Goal: Task Accomplishment & Management: Manage account settings

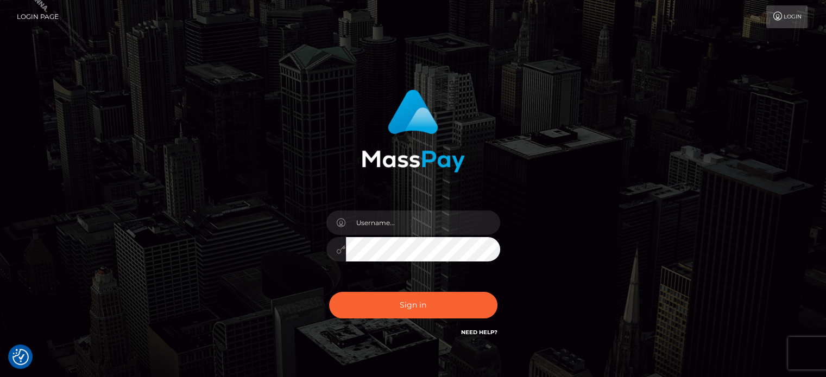
click at [491, 333] on link "Need Help?" at bounding box center [479, 332] width 36 height 7
drag, startPoint x: 201, startPoint y: 144, endPoint x: 198, endPoint y: 120, distance: 24.7
click at [201, 144] on div "Sign in" at bounding box center [413, 219] width 619 height 276
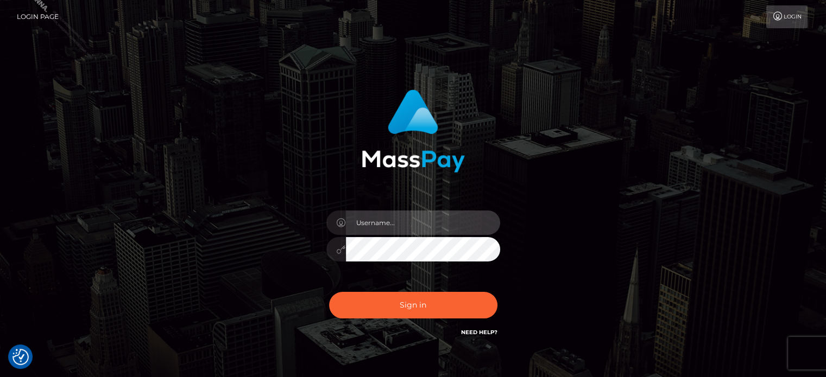
click at [398, 224] on input "text" at bounding box center [423, 223] width 154 height 24
type input "[PERSON_NAME][EMAIL_ADDRESS][DOMAIN_NAME]"
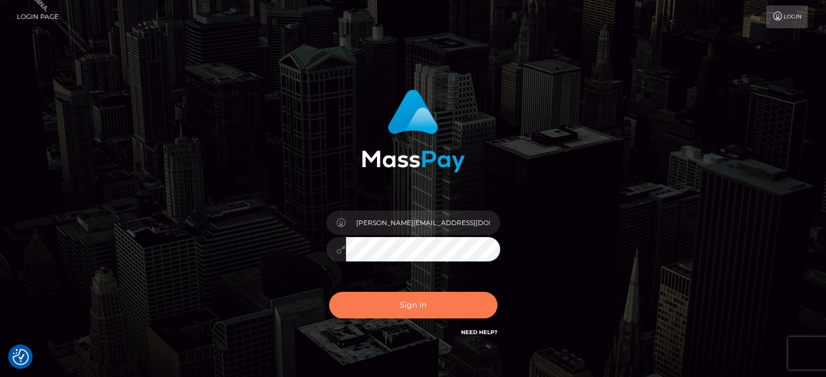
click at [396, 314] on button "Sign in" at bounding box center [413, 305] width 168 height 27
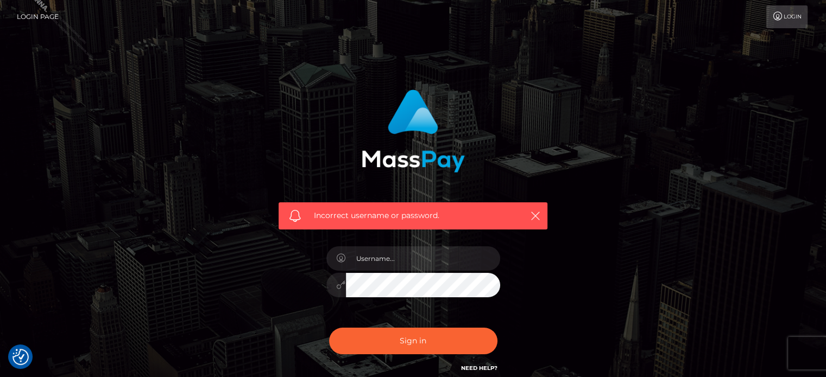
click at [410, 238] on div at bounding box center [413, 279] width 190 height 83
click at [409, 258] on input "text" at bounding box center [423, 259] width 154 height 24
paste input "marianne.SF"
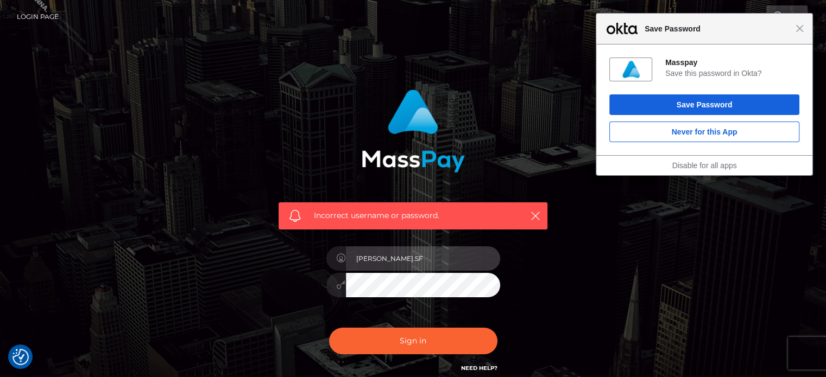
drag, startPoint x: 415, startPoint y: 263, endPoint x: 335, endPoint y: 243, distance: 82.3
click at [335, 243] on div "marianne.SF" at bounding box center [413, 279] width 190 height 83
paste input "HM"
type input "marianne.HM"
click at [339, 280] on div at bounding box center [413, 283] width 174 height 21
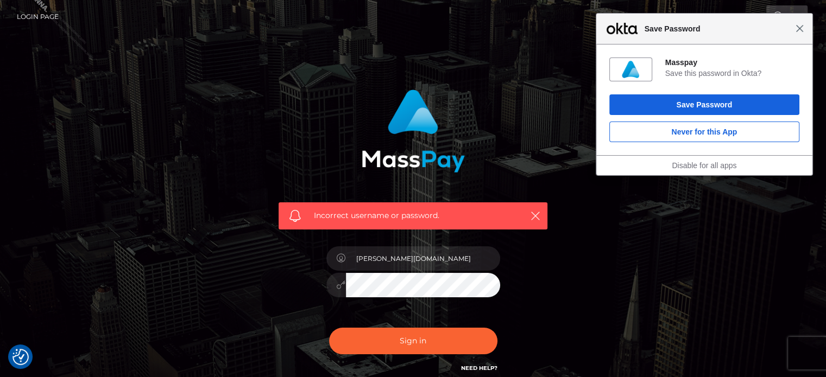
click at [797, 29] on span "Close" at bounding box center [799, 28] width 8 height 8
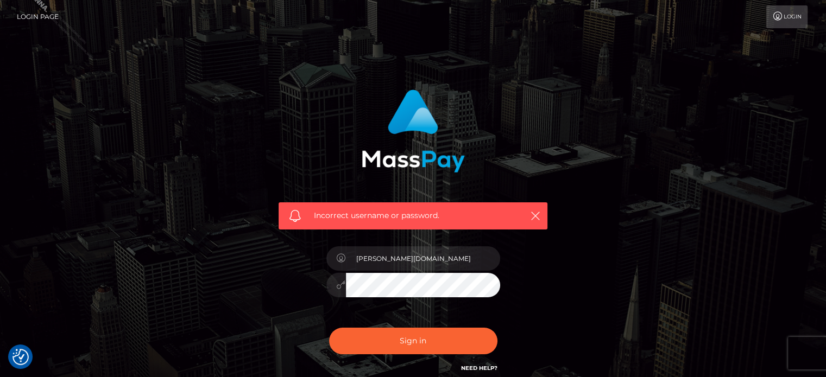
click at [542, 217] on div "Incorrect username or password." at bounding box center [413, 216] width 269 height 27
click at [534, 217] on icon "button" at bounding box center [535, 216] width 11 height 11
click at [536, 210] on button "button" at bounding box center [535, 216] width 14 height 14
click at [440, 270] on input "[PERSON_NAME][DOMAIN_NAME]" at bounding box center [423, 259] width 154 height 24
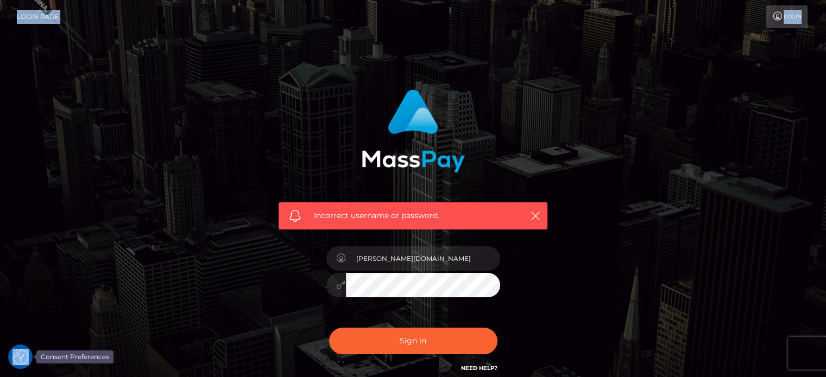
drag, startPoint x: 11, startPoint y: 347, endPoint x: 15, endPoint y: 356, distance: 9.5
click at [11, 349] on body "We value your privacy We use cookies to enhance your browsing experience, serve…" at bounding box center [413, 237] width 826 height 475
click at [18, 356] on img "Consent Preferences" at bounding box center [20, 357] width 16 height 16
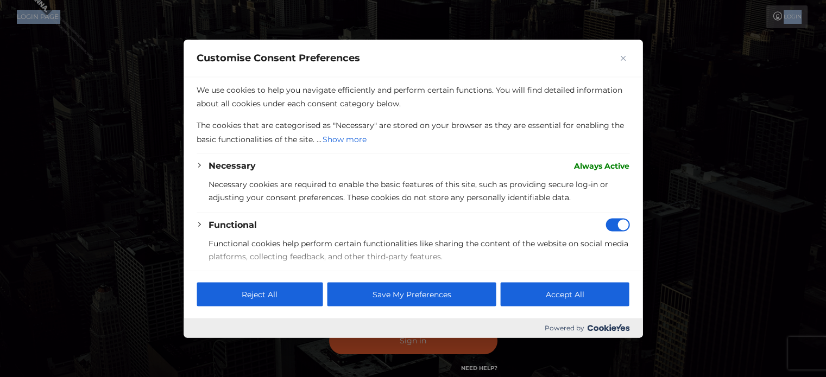
click at [612, 64] on div "Customise Consent Preferences" at bounding box center [413, 58] width 459 height 37
click at [618, 60] on button "Close" at bounding box center [622, 58] width 13 height 13
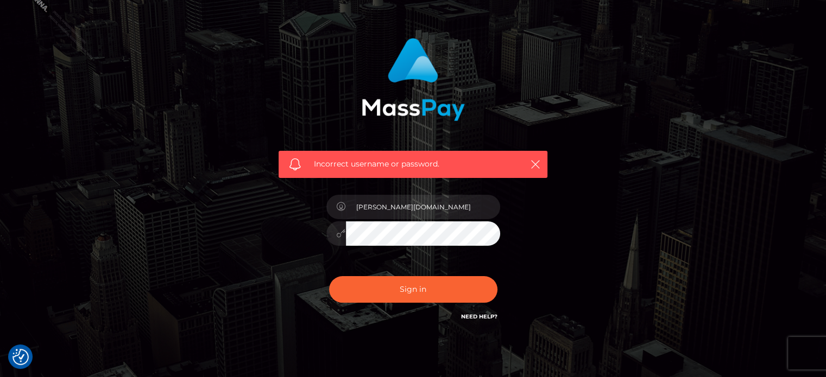
scroll to position [54, 0]
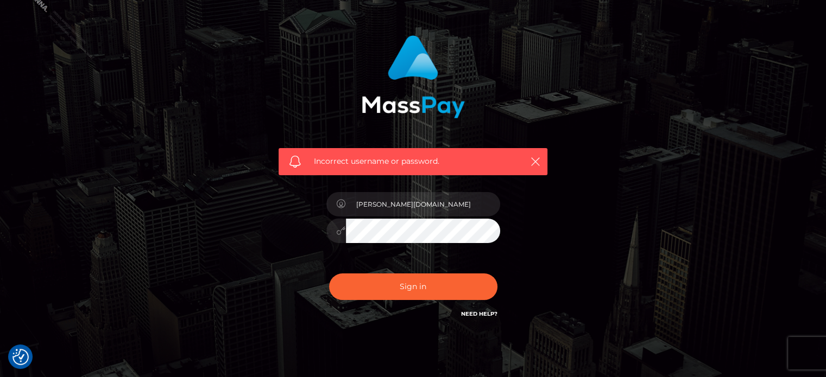
click at [468, 312] on link "Need Help?" at bounding box center [479, 314] width 36 height 7
click at [491, 312] on link "Need Help?" at bounding box center [479, 314] width 36 height 7
click at [626, 196] on div "Incorrect username or password. marianne.HM" at bounding box center [413, 183] width 619 height 312
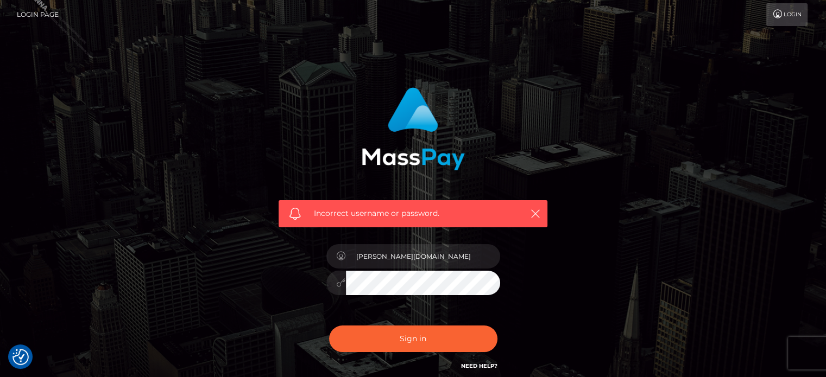
scroll to position [0, 0]
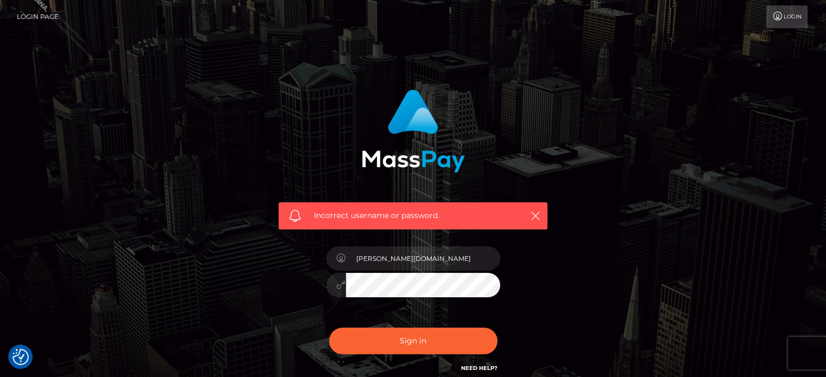
click at [786, 21] on link "Login" at bounding box center [786, 16] width 41 height 23
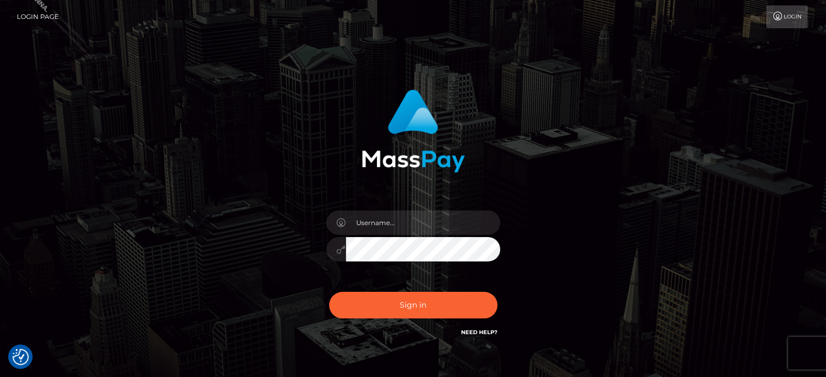
drag, startPoint x: 151, startPoint y: 0, endPoint x: 390, endPoint y: 10, distance: 238.6
click at [211, 53] on div "Sign in" at bounding box center [413, 219] width 826 height 439
drag, startPoint x: 127, startPoint y: 2, endPoint x: 245, endPoint y: 174, distance: 209.0
click at [236, 176] on div "Sign in" at bounding box center [413, 219] width 619 height 276
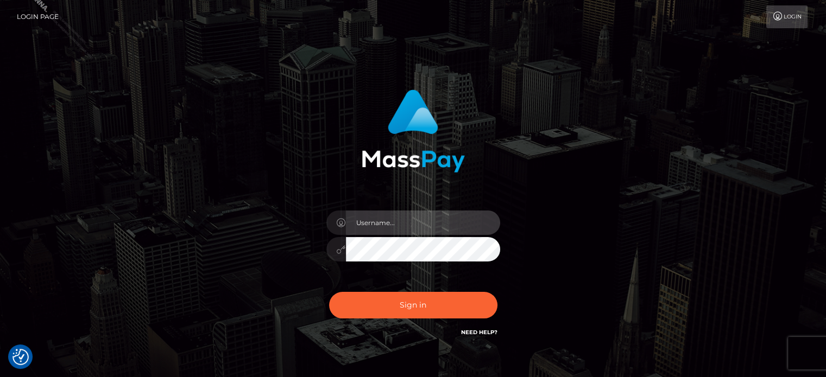
click at [389, 229] on input "text" at bounding box center [423, 223] width 154 height 24
drag, startPoint x: 430, startPoint y: 228, endPoint x: 331, endPoint y: 220, distance: 99.1
click at [331, 220] on div "marianne.HM" at bounding box center [413, 221] width 174 height 21
type input "[PERSON_NAME]"
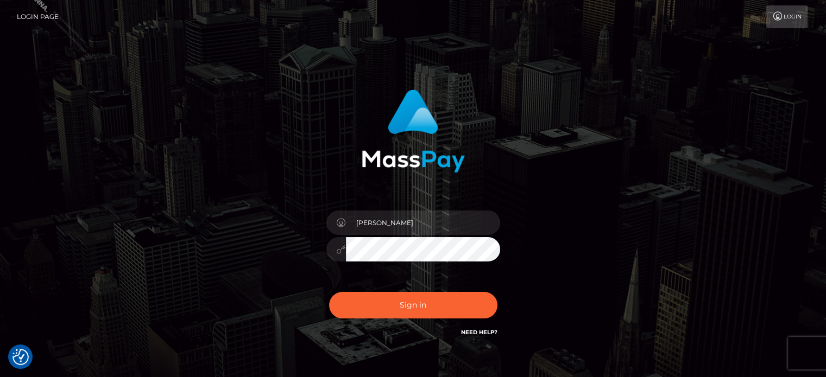
click at [329, 292] on button "Sign in" at bounding box center [413, 305] width 168 height 27
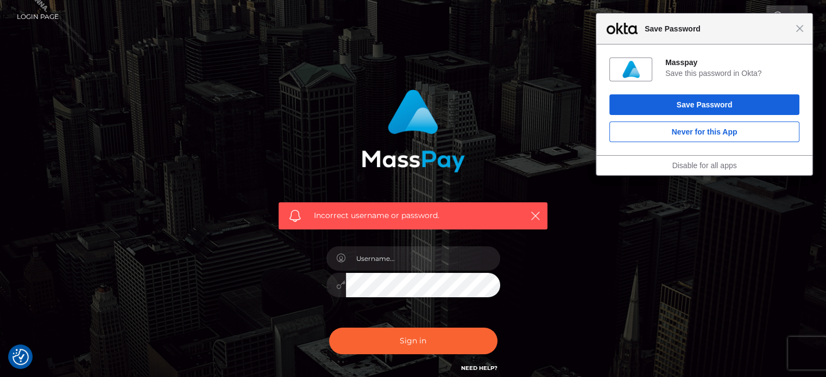
click at [805, 31] on div "Close Save Password" at bounding box center [704, 29] width 216 height 31
click at [801, 28] on span "Close" at bounding box center [799, 28] width 8 height 8
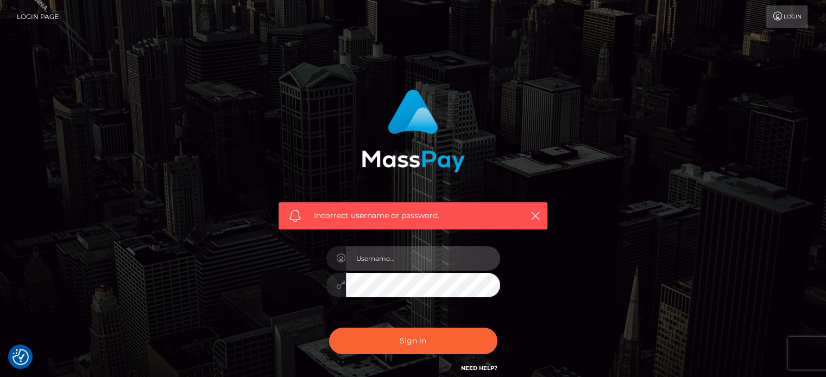
drag, startPoint x: 376, startPoint y: 268, endPoint x: 385, endPoint y: 265, distance: 9.8
click at [376, 268] on input "text" at bounding box center [423, 259] width 154 height 24
drag, startPoint x: 389, startPoint y: 256, endPoint x: 450, endPoint y: 256, distance: 60.8
click at [450, 256] on input "[PERSON_NAME]" at bounding box center [423, 259] width 154 height 24
type input "[PERSON_NAME]"
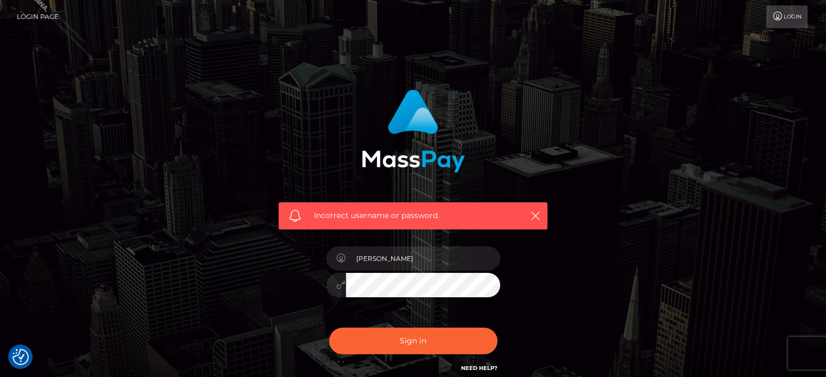
click at [329, 328] on button "Sign in" at bounding box center [413, 341] width 168 height 27
click at [535, 208] on div "Incorrect username or password." at bounding box center [413, 216] width 269 height 27
click at [422, 263] on input "text" at bounding box center [423, 259] width 154 height 24
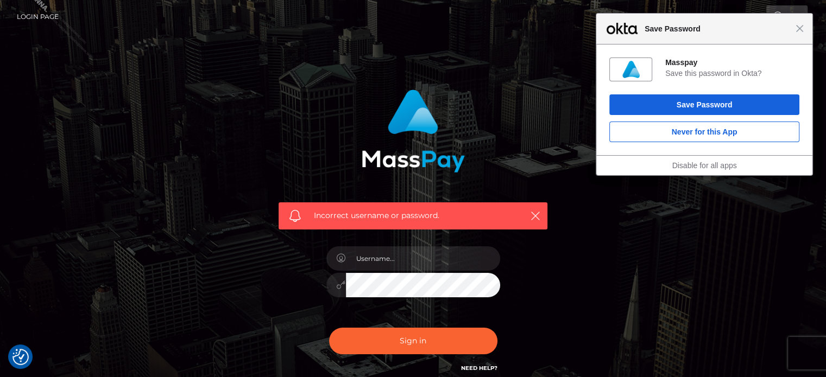
click at [797, 35] on div "Close Save Password" at bounding box center [704, 29] width 216 height 31
click at [798, 33] on div "Close Save Password" at bounding box center [704, 29] width 216 height 31
click at [804, 28] on div "Close Save Password" at bounding box center [704, 29] width 217 height 31
click at [802, 31] on span "Close" at bounding box center [799, 28] width 8 height 8
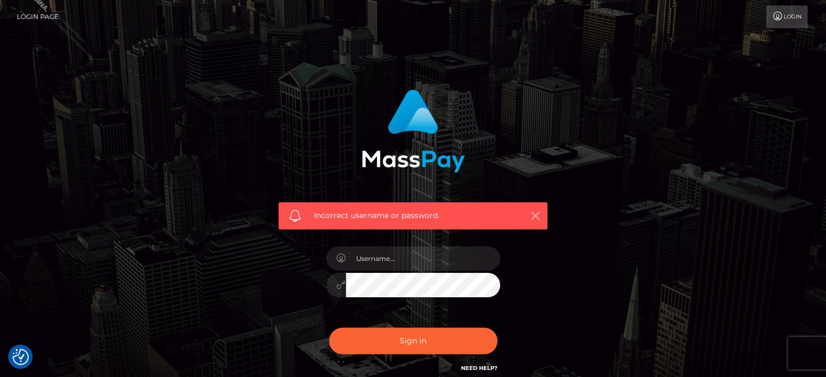
click at [539, 219] on icon "button" at bounding box center [535, 216] width 11 height 11
click at [538, 212] on icon "button" at bounding box center [535, 216] width 11 height 11
click at [536, 215] on icon "button" at bounding box center [535, 216] width 11 height 11
click at [534, 216] on icon "button" at bounding box center [535, 216] width 11 height 11
click at [595, 153] on div "Incorrect username or password." at bounding box center [413, 237] width 619 height 312
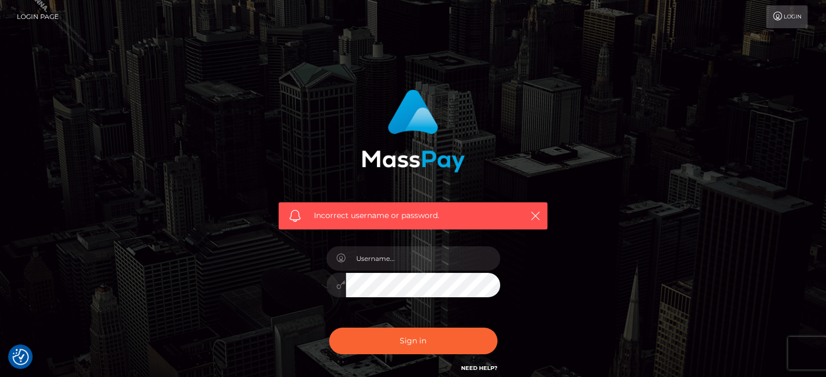
click at [782, 17] on link "Login" at bounding box center [786, 16] width 41 height 23
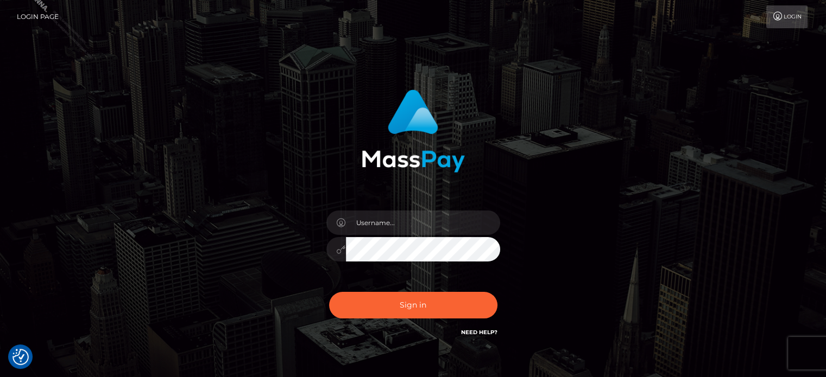
checkbox input "true"
click at [293, 176] on div "Sign in" at bounding box center [412, 214] width 285 height 266
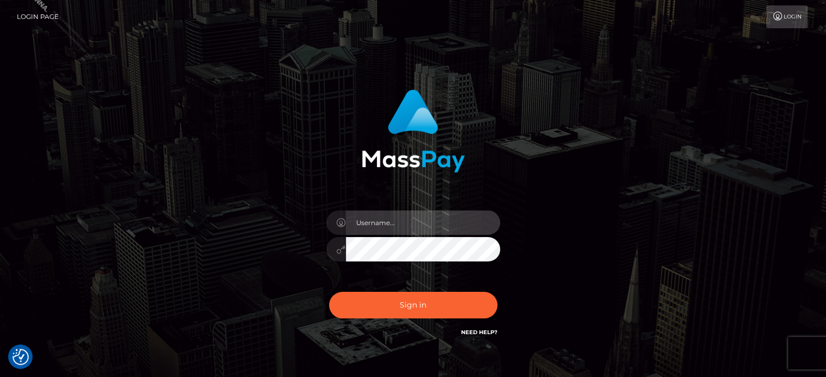
drag, startPoint x: 443, startPoint y: 231, endPoint x: 435, endPoint y: 234, distance: 7.6
click at [443, 231] on input "text" at bounding box center [423, 223] width 154 height 24
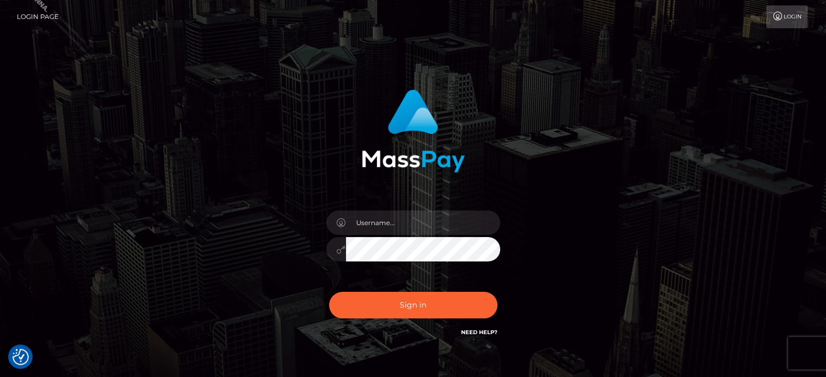
click at [340, 251] on icon at bounding box center [341, 249] width 9 height 9
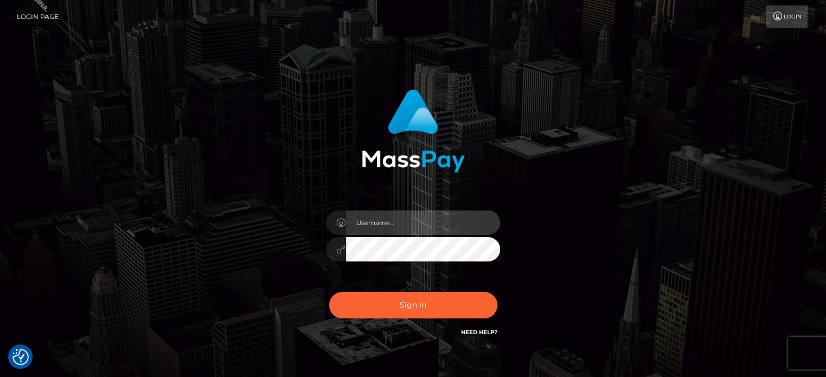
click at [363, 226] on input "text" at bounding box center [423, 223] width 154 height 24
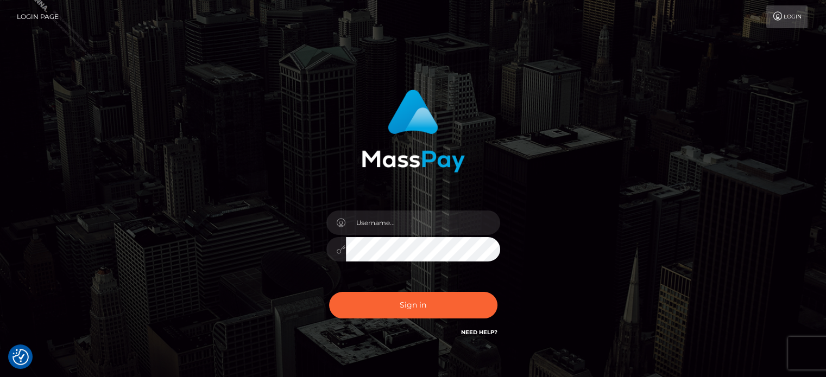
click at [298, 231] on div "Sign in" at bounding box center [412, 214] width 285 height 266
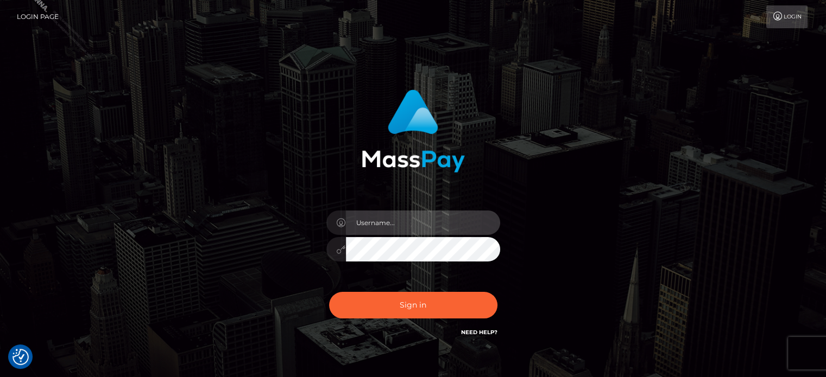
click at [363, 225] on input "text" at bounding box center [423, 223] width 154 height 24
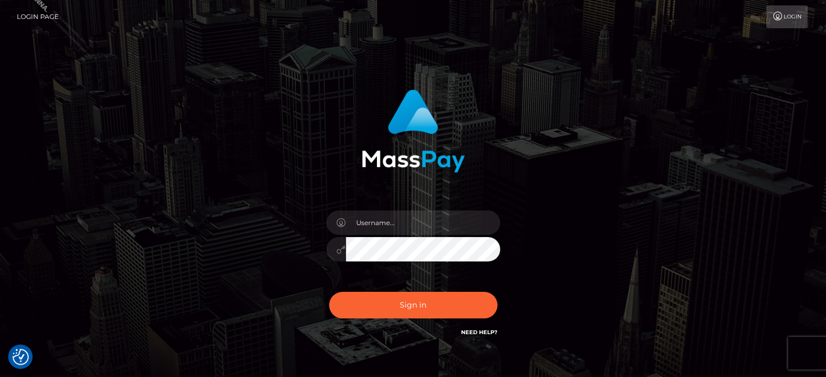
click at [260, 168] on div "Sign in" at bounding box center [413, 219] width 619 height 276
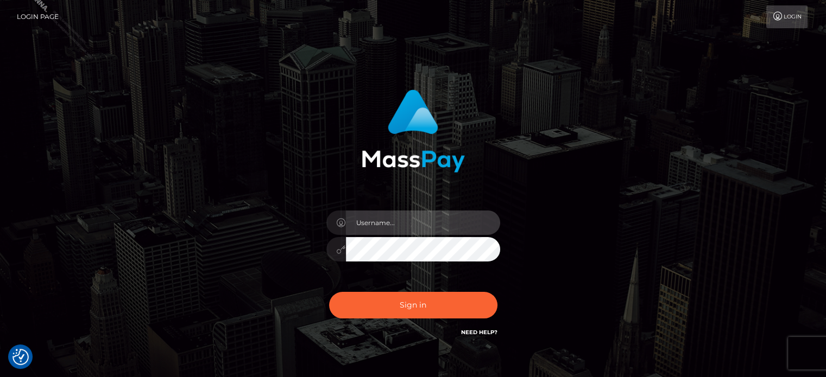
click at [389, 213] on input "text" at bounding box center [423, 223] width 154 height 24
click at [386, 226] on input "text" at bounding box center [423, 223] width 154 height 24
click at [378, 223] on input "text" at bounding box center [423, 223] width 154 height 24
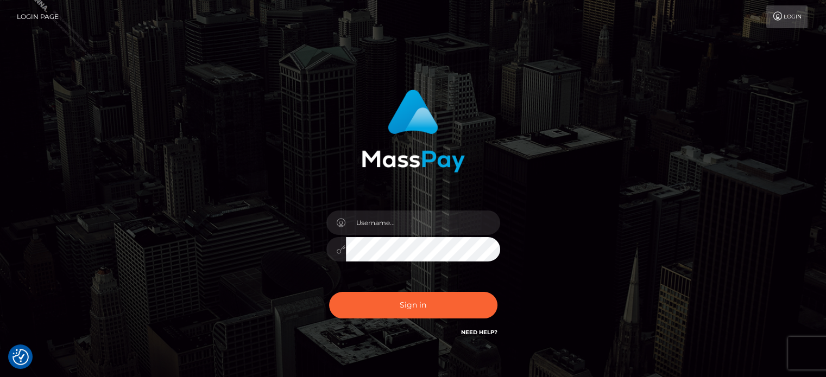
click at [450, 191] on div "Sign in" at bounding box center [412, 214] width 285 height 266
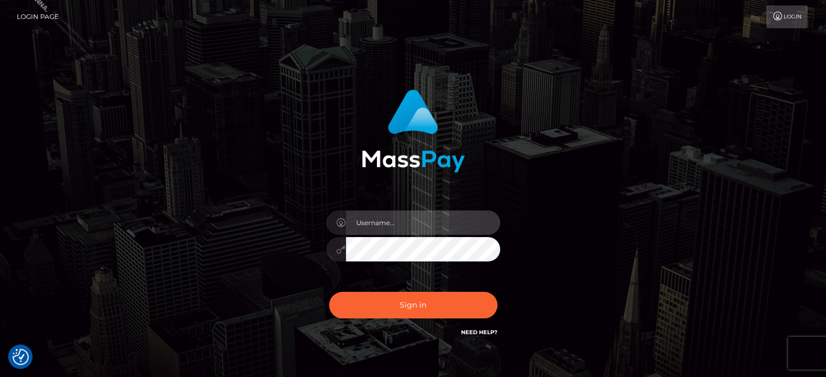
click at [419, 223] on input "text" at bounding box center [423, 223] width 154 height 24
click at [350, 226] on input "text" at bounding box center [423, 223] width 154 height 24
paste input "marianne.HM"
type input "marianne.HM"
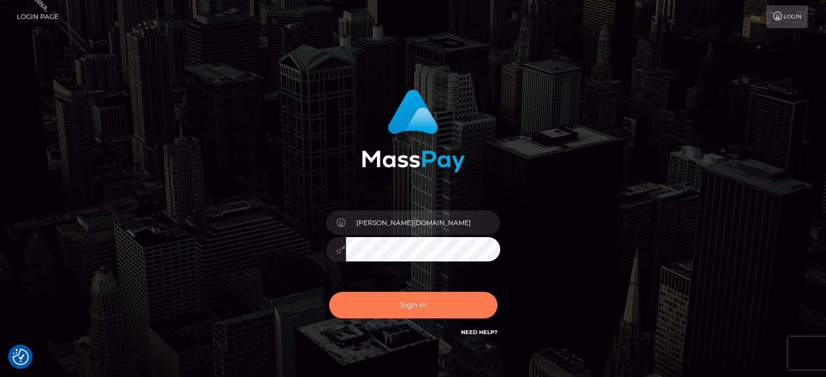
click at [385, 293] on button "Sign in" at bounding box center [413, 305] width 168 height 27
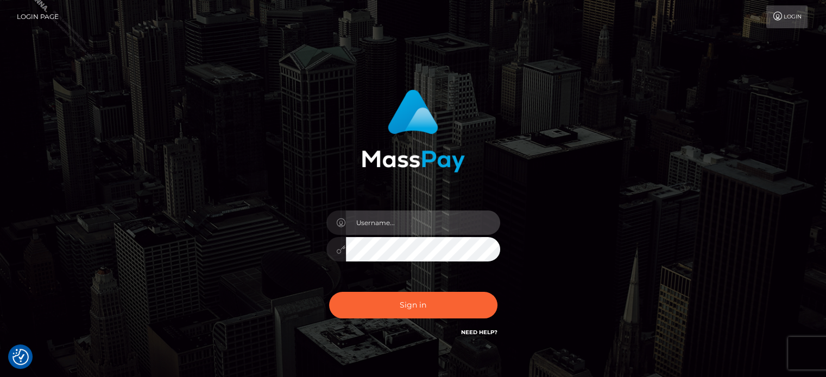
click at [384, 230] on input "text" at bounding box center [423, 223] width 154 height 24
type input "[PERSON_NAME][DOMAIN_NAME]"
click at [487, 331] on link "Need Help?" at bounding box center [479, 332] width 36 height 7
click at [505, 176] on div "marianne.HM Sign in" at bounding box center [412, 214] width 285 height 266
click at [441, 235] on input "[PERSON_NAME][DOMAIN_NAME]" at bounding box center [423, 223] width 154 height 24
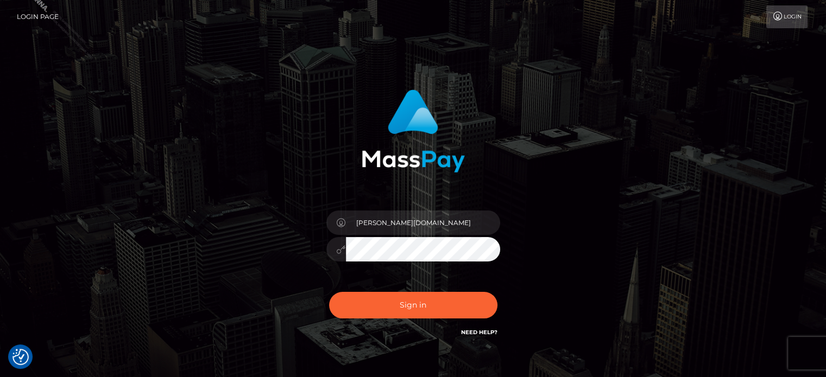
click at [329, 292] on button "Sign in" at bounding box center [413, 305] width 168 height 27
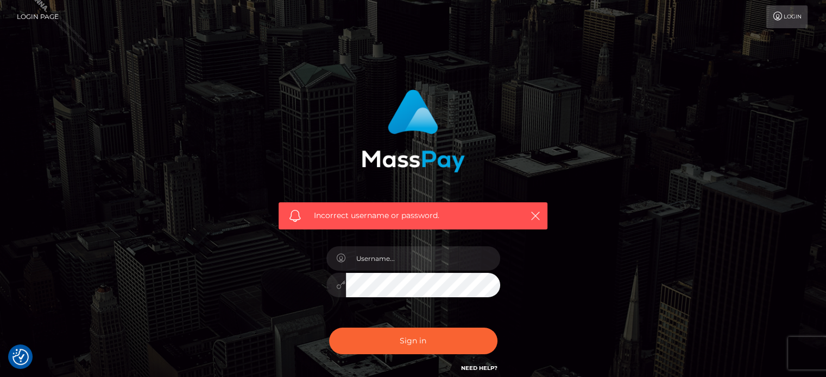
click at [212, 97] on div "Incorrect username or password." at bounding box center [413, 237] width 619 height 312
